Goal: Task Accomplishment & Management: Manage account settings

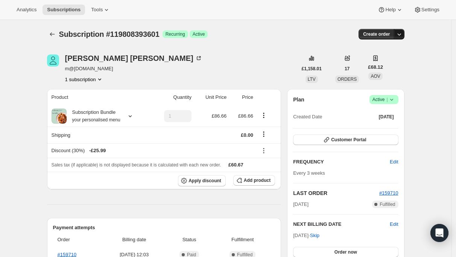
click at [403, 36] on icon "button" at bounding box center [399, 34] width 8 height 8
drag, startPoint x: 238, startPoint y: 41, endPoint x: 192, endPoint y: 214, distance: 179.1
click at [239, 41] on div "Subscription #119808393601. This page is ready Subscription #119808393601 Succe…" at bounding box center [225, 34] width 357 height 29
click at [214, 178] on span "Apply discount" at bounding box center [204, 181] width 33 height 6
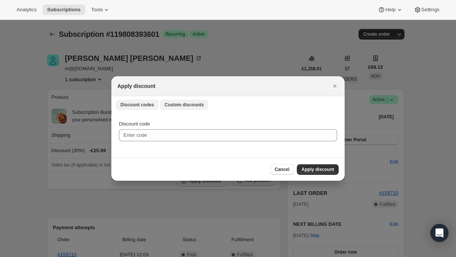
click at [204, 106] on span "Custom discounts" at bounding box center [183, 105] width 39 height 6
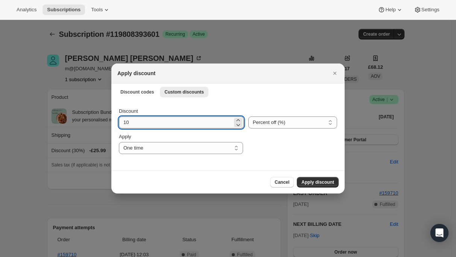
click at [179, 121] on input "10" at bounding box center [176, 123] width 114 height 12
type input "100"
drag, startPoint x: 227, startPoint y: 181, endPoint x: 225, endPoint y: 152, distance: 29.0
click at [226, 177] on div "Cancel Apply discount" at bounding box center [227, 182] width 221 height 11
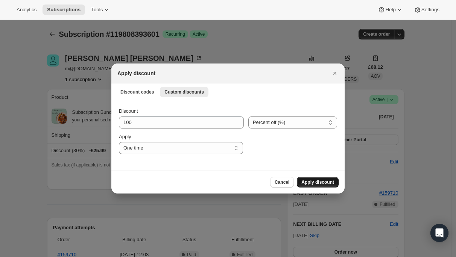
click at [323, 179] on span "Apply discount" at bounding box center [317, 182] width 33 height 6
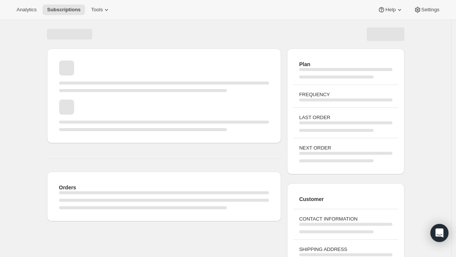
click at [36, 86] on div "Orders Plan FREQUENCY LAST ORDER NEXT ORDER Customer CONTACT INFORMATION SHIPPI…" at bounding box center [225, 180] width 451 height 320
click at [418, 54] on div "Orders Plan FREQUENCY LAST ORDER NEXT ORDER Customer CONTACT INFORMATION SHIPPI…" at bounding box center [225, 180] width 451 height 320
click at [174, 40] on div "Page loading" at bounding box center [225, 34] width 357 height 14
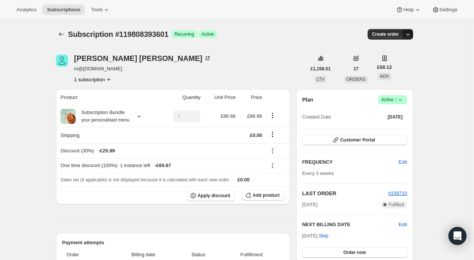
click at [410, 32] on icon "button" at bounding box center [408, 34] width 8 height 8
click at [315, 29] on div "Create order" at bounding box center [354, 34] width 120 height 11
click at [411, 33] on icon "button" at bounding box center [408, 34] width 8 height 8
click at [350, 24] on div "Subscription #119808393601. This page is ready Subscription #119808393601 Succe…" at bounding box center [234, 34] width 357 height 29
click at [387, 35] on span "Create order" at bounding box center [385, 34] width 27 height 6
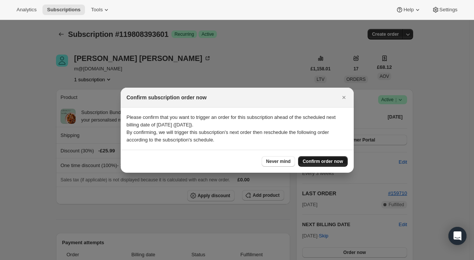
click at [315, 160] on span "Confirm order now" at bounding box center [323, 161] width 40 height 6
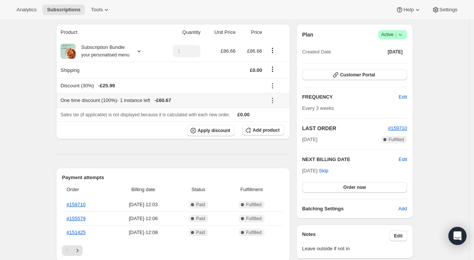
scroll to position [82, 0]
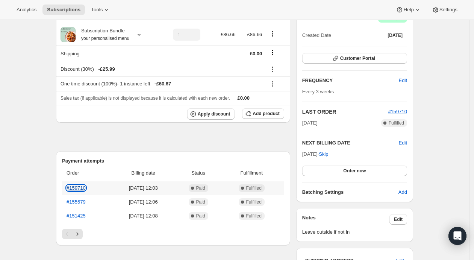
click at [79, 187] on link "#159710" at bounding box center [76, 188] width 19 height 6
